Goal: Navigation & Orientation: Go to known website

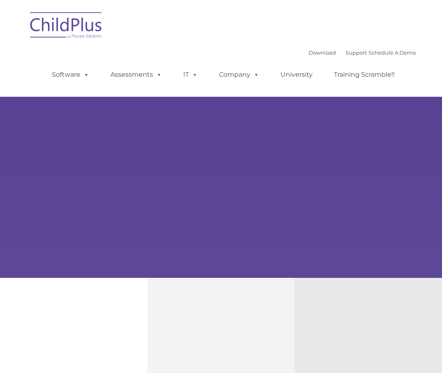
type input ""
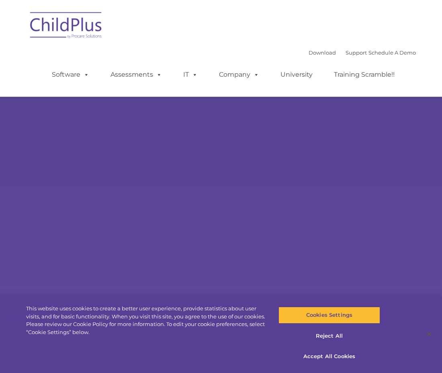
select select "MEDIUM"
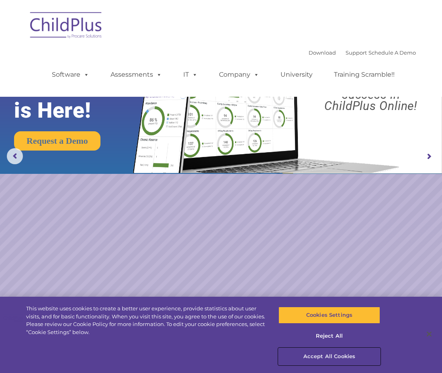
click at [324, 360] on button "Accept All Cookies" at bounding box center [329, 356] width 102 height 17
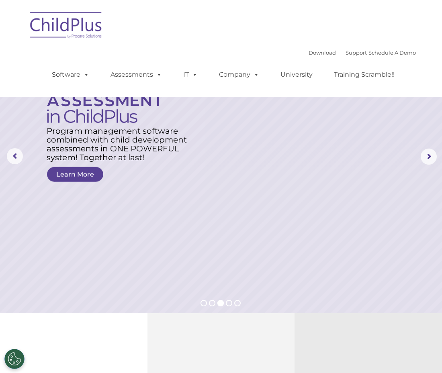
click at [89, 32] on img at bounding box center [66, 26] width 80 height 40
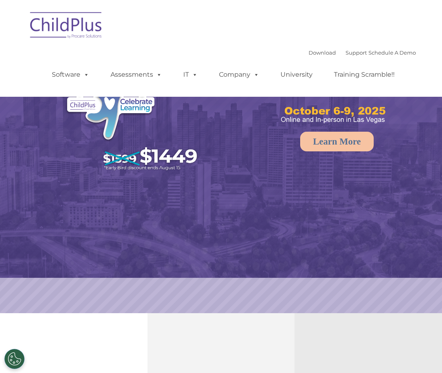
select select "MEDIUM"
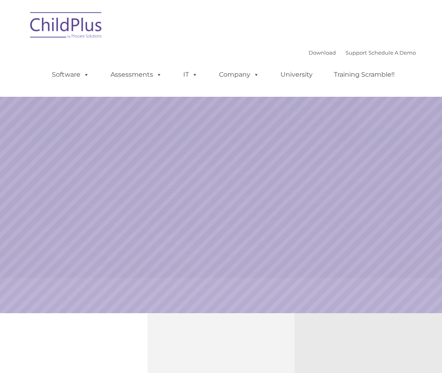
select select "MEDIUM"
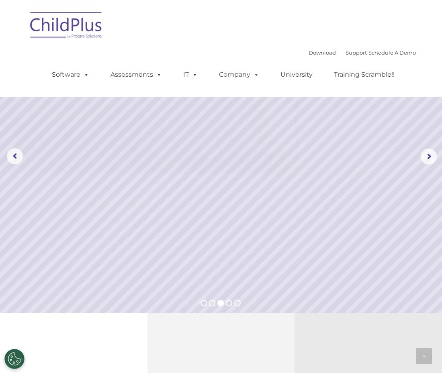
scroll to position [896, 0]
